Goal: Task Accomplishment & Management: Manage account settings

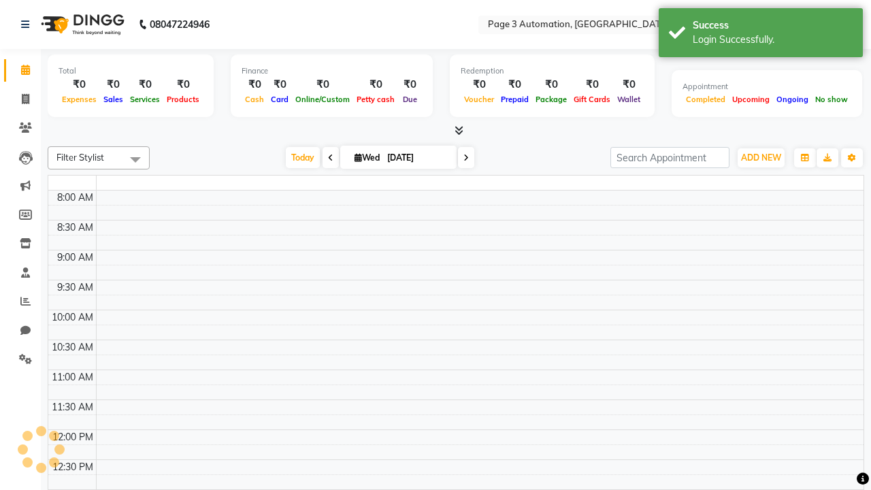
select select "en"
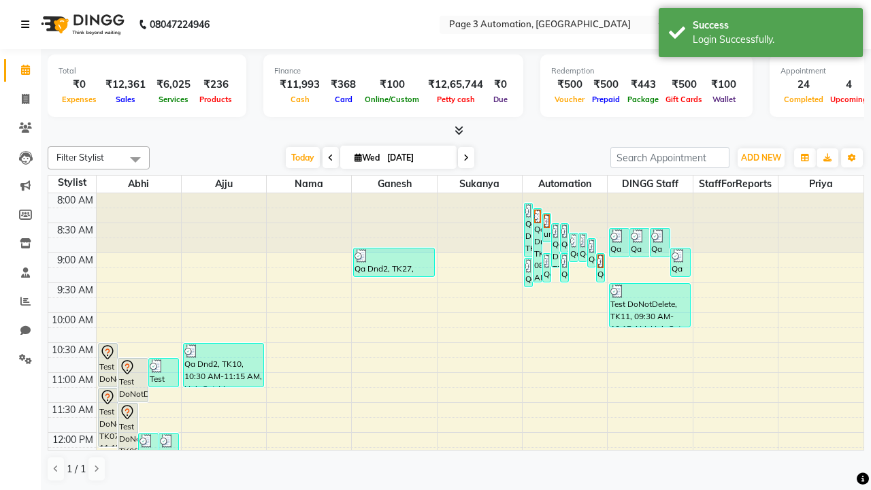
click at [28, 24] on icon at bounding box center [25, 25] width 8 height 10
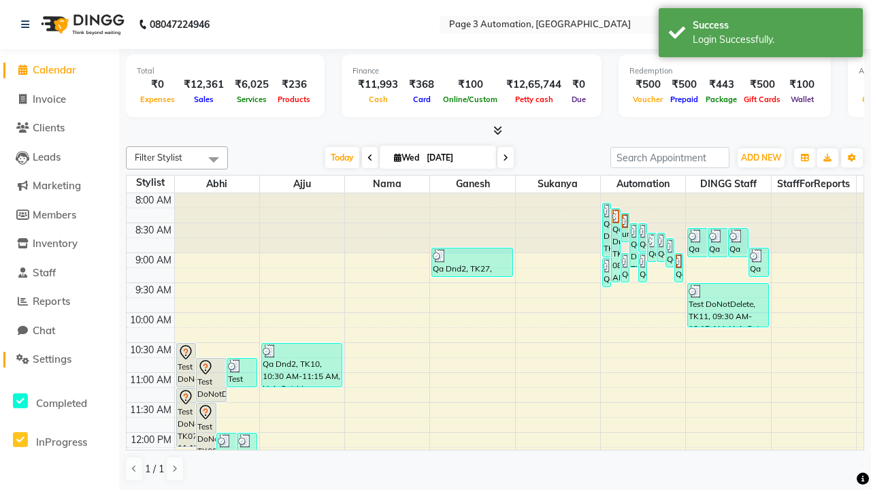
click at [59, 359] on span "Settings" at bounding box center [52, 358] width 39 height 13
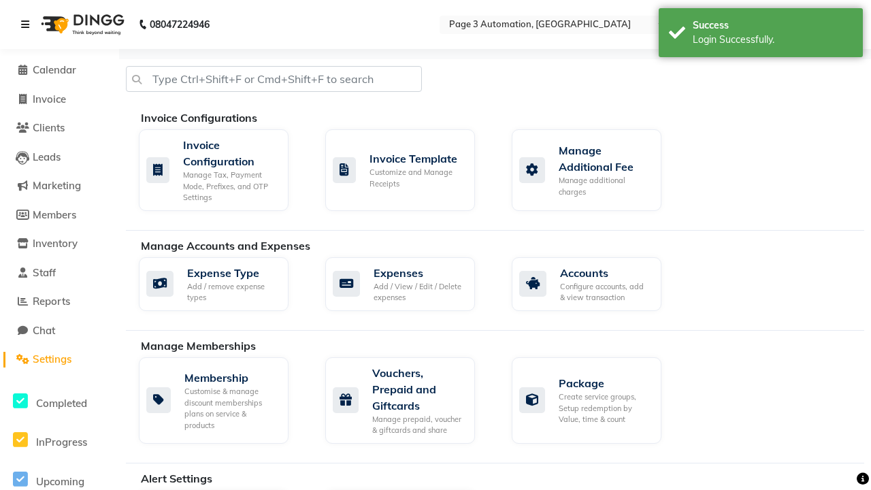
click at [28, 24] on icon at bounding box center [25, 25] width 8 height 10
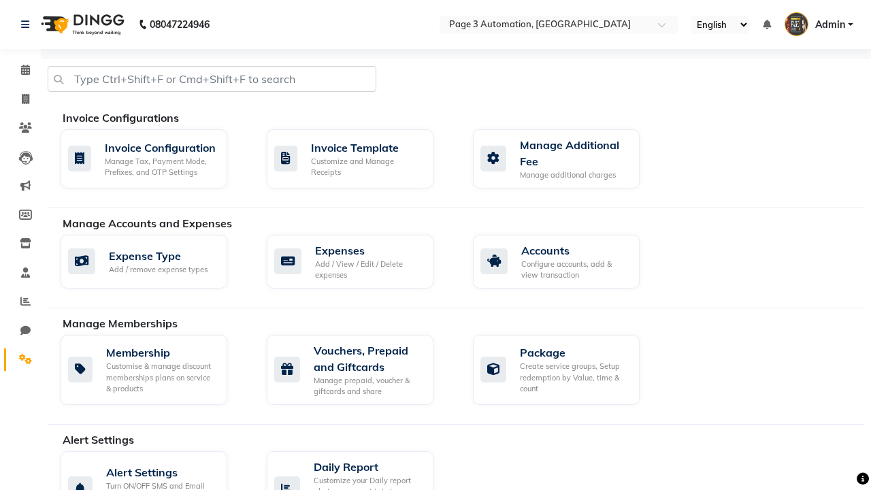
click at [20, 359] on icon at bounding box center [25, 359] width 13 height 10
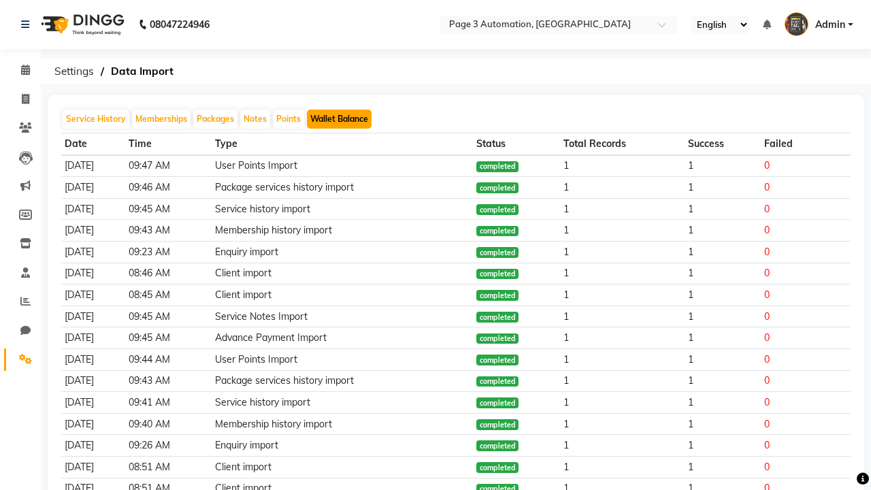
click at [339, 119] on button "Wallet Balance" at bounding box center [339, 119] width 65 height 19
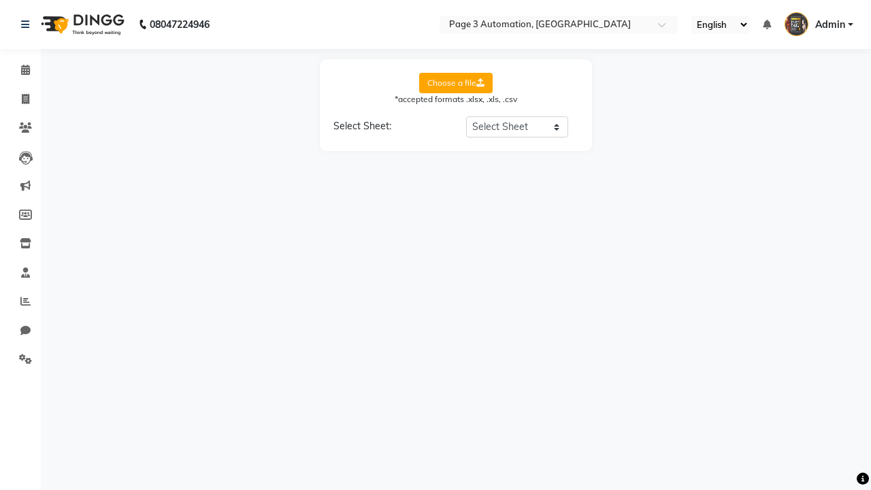
select select "Sheet1"
select select "Name"
select select "Mobile"
select select "Wallet Balance"
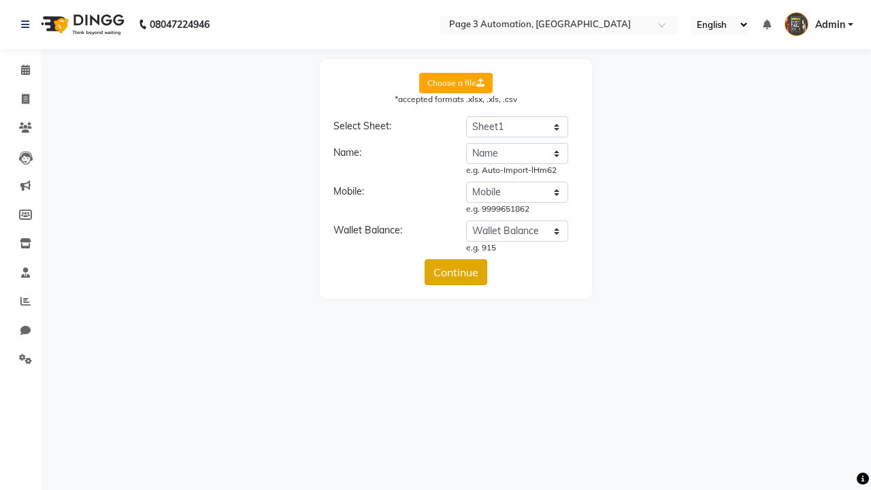
click at [456, 272] on button "Continue" at bounding box center [455, 272] width 63 height 26
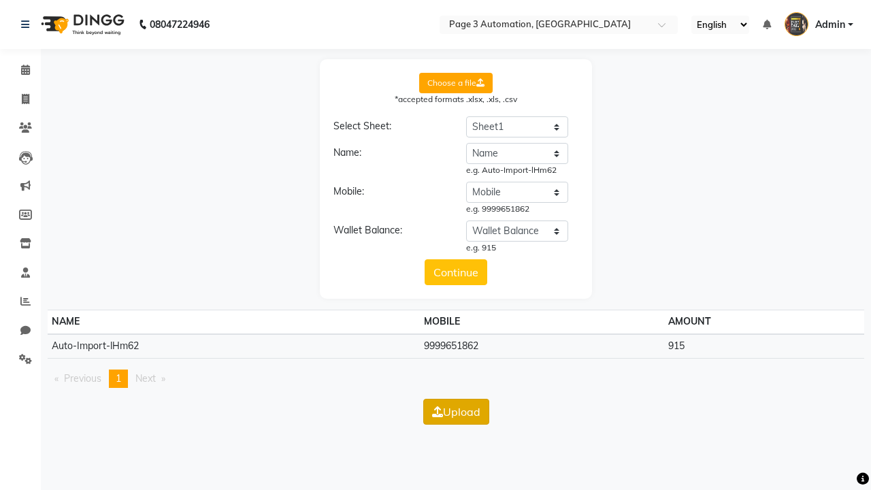
click at [456, 411] on button "Upload" at bounding box center [456, 412] width 66 height 26
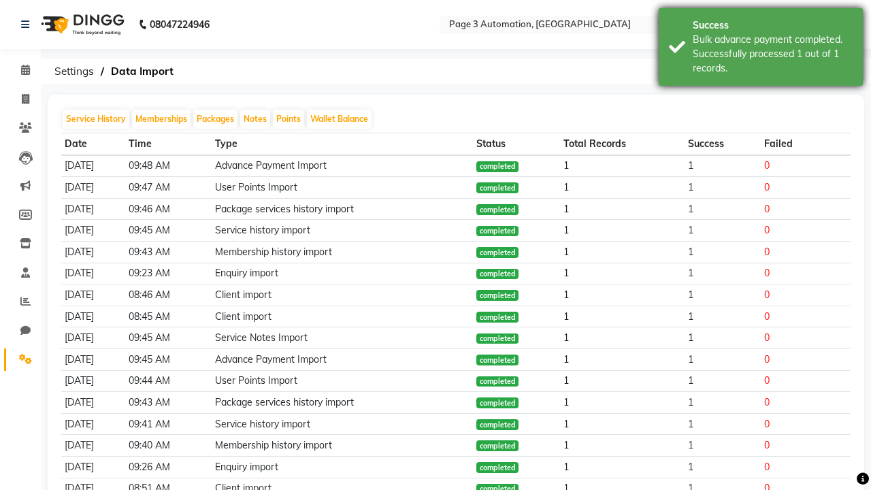
click at [761, 49] on div "Bulk advance payment completed. Successfully processed 1 out of 1 records." at bounding box center [773, 54] width 160 height 43
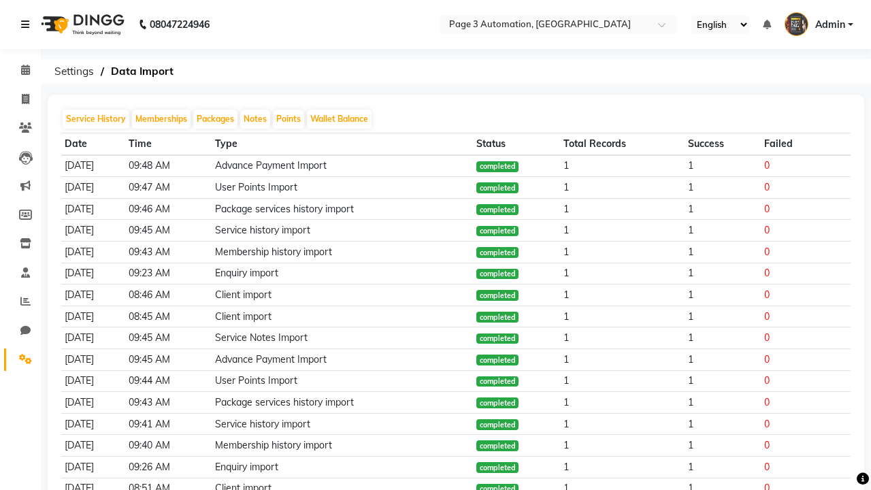
click at [28, 24] on icon at bounding box center [25, 25] width 8 height 10
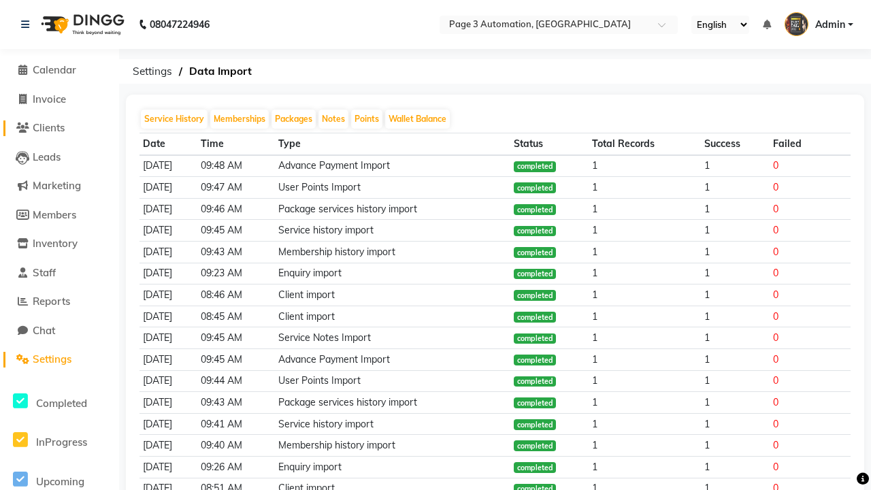
click at [59, 128] on span "Clients" at bounding box center [49, 127] width 32 height 13
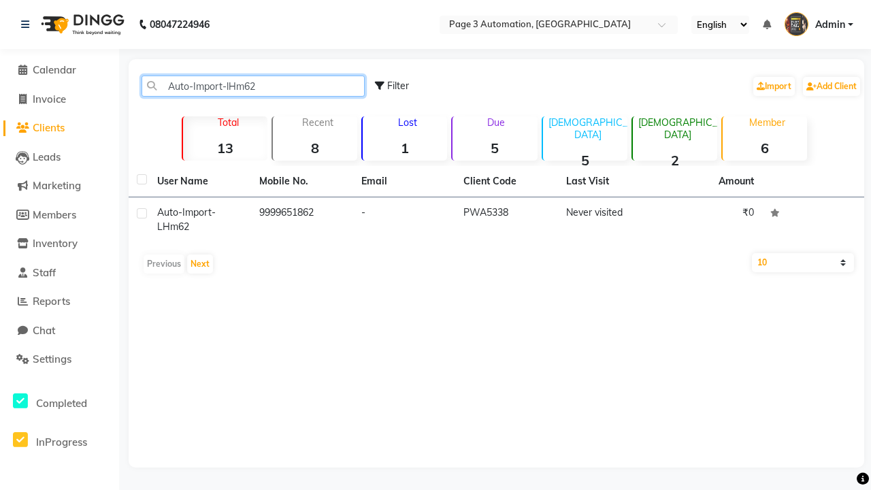
type input "Auto-Import-lHm62"
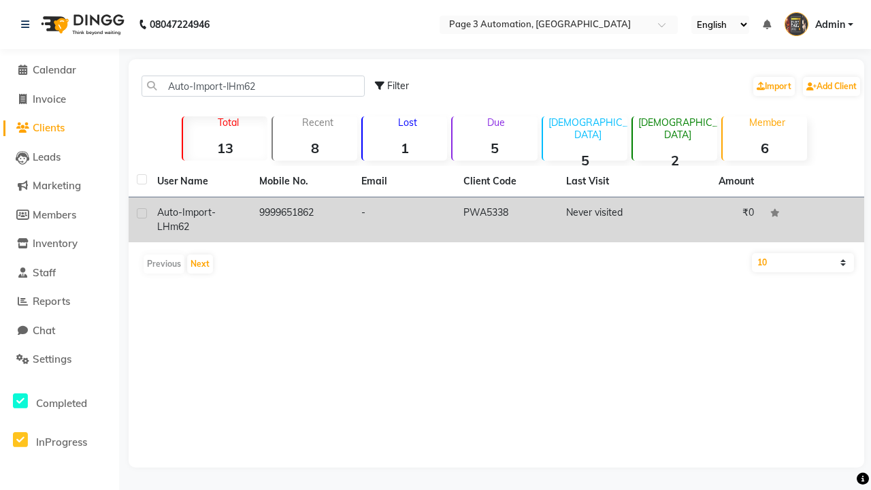
click at [496, 220] on td "PWA5338" at bounding box center [506, 219] width 102 height 45
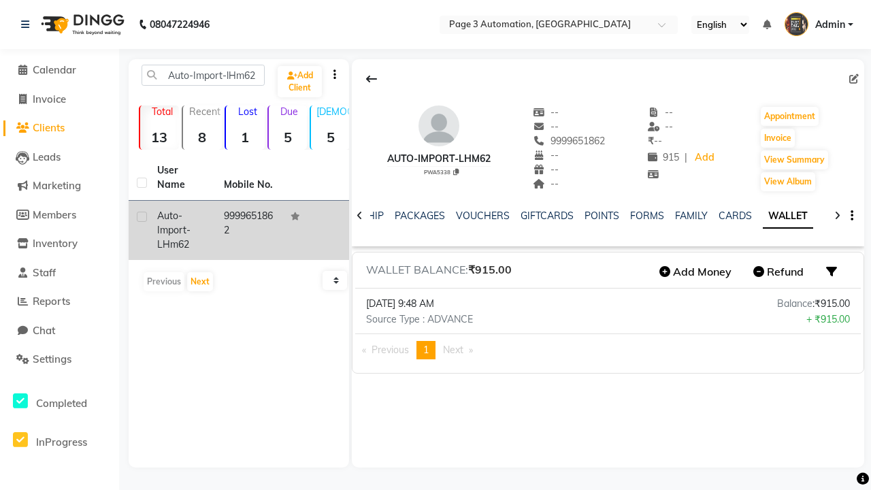
scroll to position [0, 277]
click at [371, 79] on icon at bounding box center [371, 78] width 11 height 11
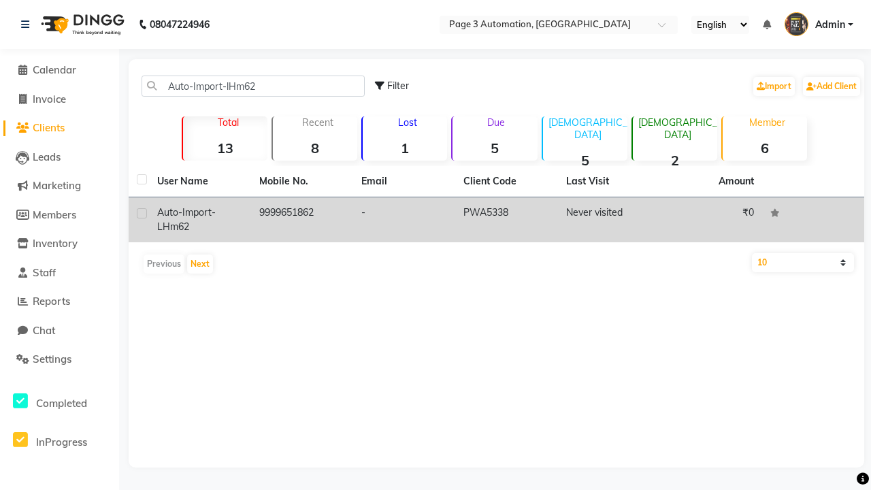
click at [141, 213] on label at bounding box center [142, 213] width 10 height 10
click at [141, 213] on input "checkbox" at bounding box center [141, 214] width 9 height 9
checkbox input "true"
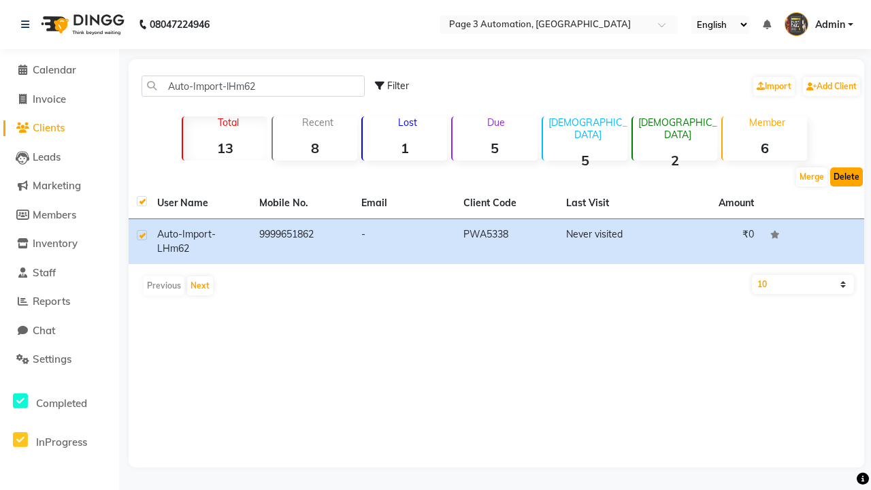
click at [846, 177] on button "Delete" at bounding box center [846, 176] width 33 height 19
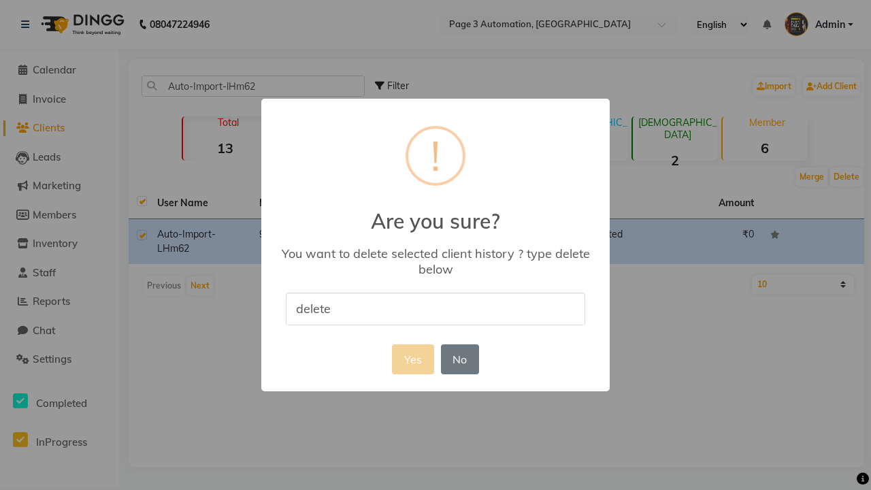
type input "delete"
click at [412, 358] on button "Yes" at bounding box center [412, 359] width 41 height 30
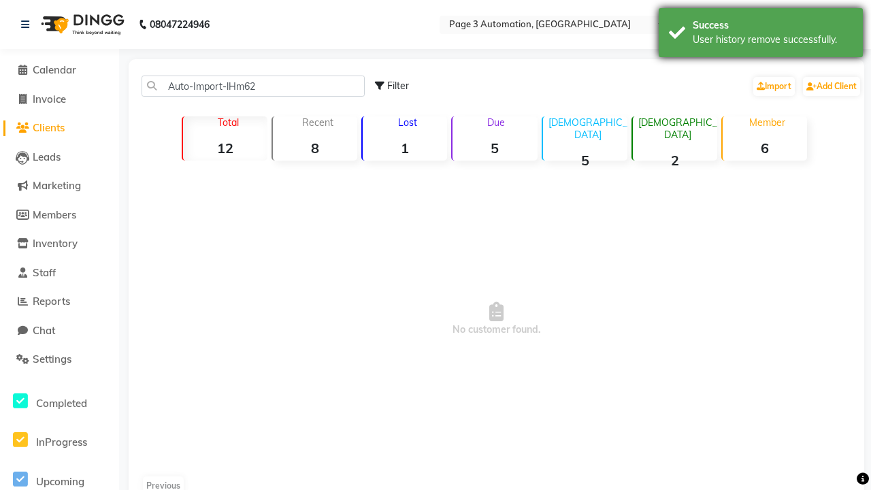
click at [761, 35] on div "User history remove successfully." at bounding box center [773, 40] width 160 height 14
